Goal: Task Accomplishment & Management: Use online tool/utility

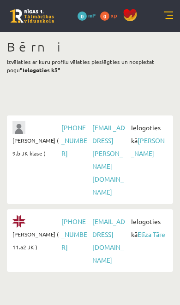
click at [144, 150] on link "[PERSON_NAME]" at bounding box center [148, 146] width 34 height 21
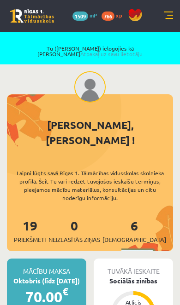
click at [172, 17] on link at bounding box center [168, 16] width 9 height 9
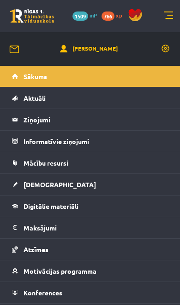
click at [64, 160] on span "Mācību resursi" at bounding box center [45, 163] width 45 height 8
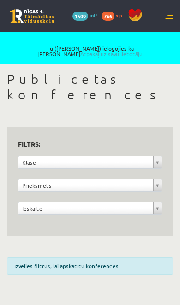
click at [166, 19] on link at bounding box center [168, 16] width 9 height 9
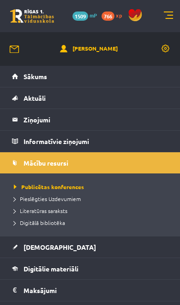
click at [52, 222] on span "Digitālā bibliotēka" at bounding box center [39, 222] width 51 height 7
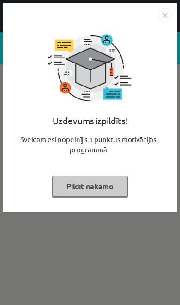
click at [105, 180] on button "Pildīt nākamo" at bounding box center [90, 186] width 76 height 21
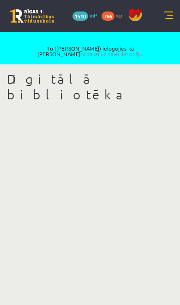
click at [142, 50] on link "Atpakaļ uz savu lietotāju" at bounding box center [111, 53] width 62 height 7
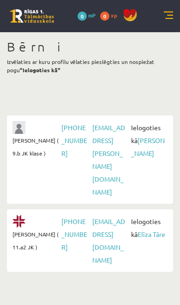
click at [139, 230] on link "Elīza Tāre" at bounding box center [151, 234] width 28 height 8
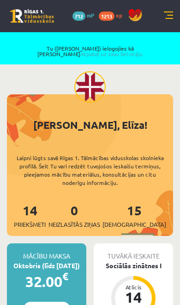
click at [171, 20] on link at bounding box center [168, 16] width 9 height 9
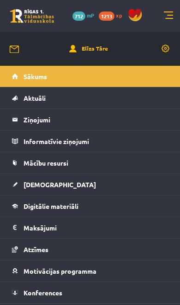
click at [59, 162] on span "Mācību resursi" at bounding box center [45, 163] width 45 height 8
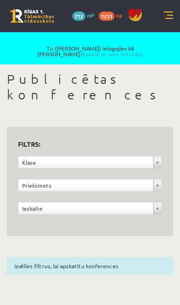
click at [166, 18] on link at bounding box center [168, 16] width 9 height 9
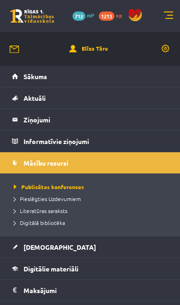
click at [53, 220] on span "Digitālā bibliotēka" at bounding box center [39, 222] width 51 height 7
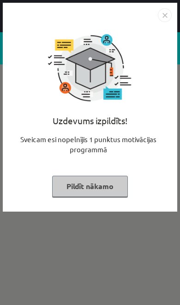
click at [105, 181] on button "Pildīt nākamo" at bounding box center [90, 186] width 76 height 21
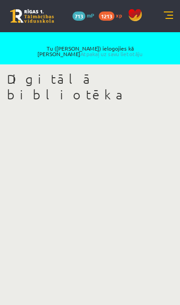
click at [134, 50] on link "Atpakaļ uz savu lietotāju" at bounding box center [111, 53] width 62 height 7
